Goal: Find specific page/section: Find specific page/section

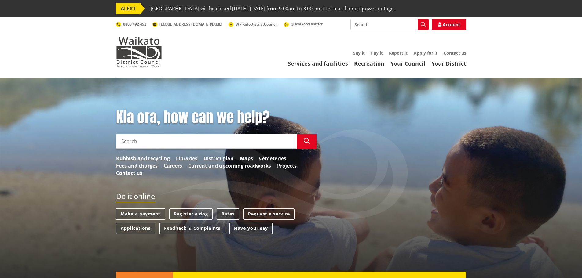
click at [229, 215] on link "Rates" at bounding box center [228, 214] width 22 height 11
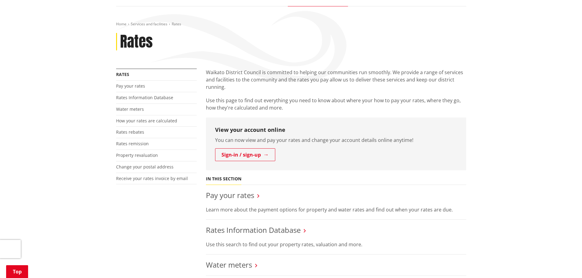
scroll to position [61, 0]
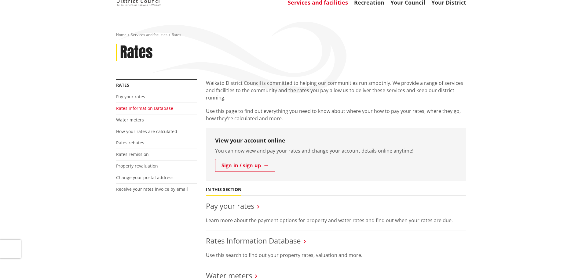
click at [140, 108] on link "Rates Information Database" at bounding box center [144, 108] width 57 height 6
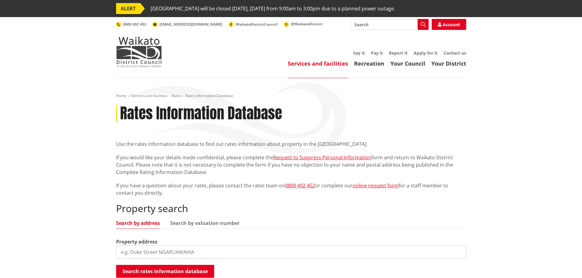
click at [199, 255] on input "search" at bounding box center [291, 252] width 350 height 13
type input "16/85 dean road"
click at [196, 271] on button "Search rates information database" at bounding box center [165, 271] width 98 height 13
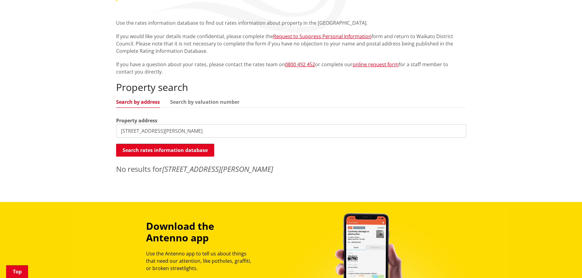
scroll to position [122, 0]
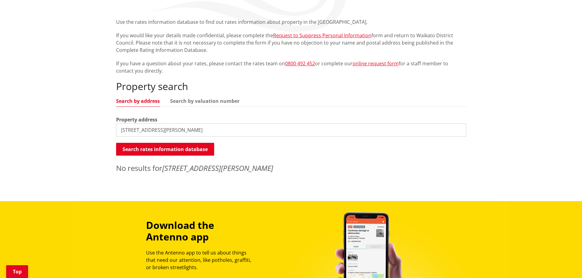
click at [188, 129] on input "16/85 dean road" at bounding box center [291, 129] width 350 height 13
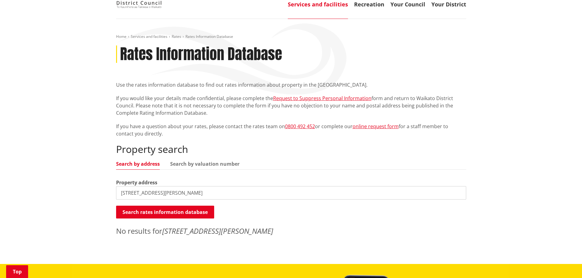
scroll to position [0, 0]
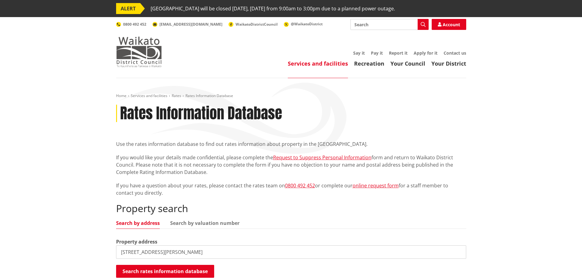
click at [145, 60] on img at bounding box center [139, 52] width 46 height 31
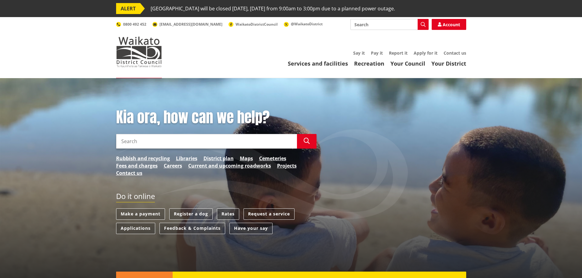
click at [225, 215] on link "Rates" at bounding box center [228, 214] width 22 height 11
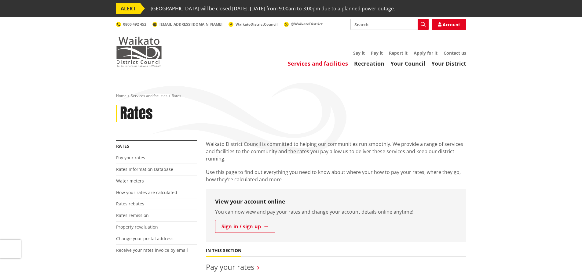
click at [151, 60] on img at bounding box center [139, 52] width 46 height 31
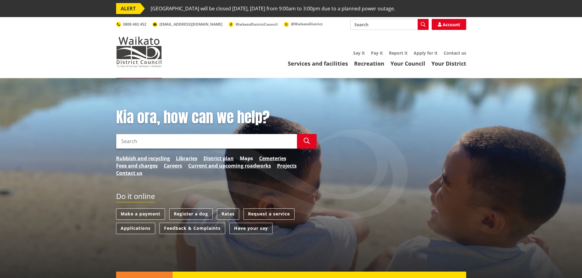
click at [246, 158] on link "Maps" at bounding box center [246, 158] width 13 height 7
